Goal: Navigation & Orientation: Find specific page/section

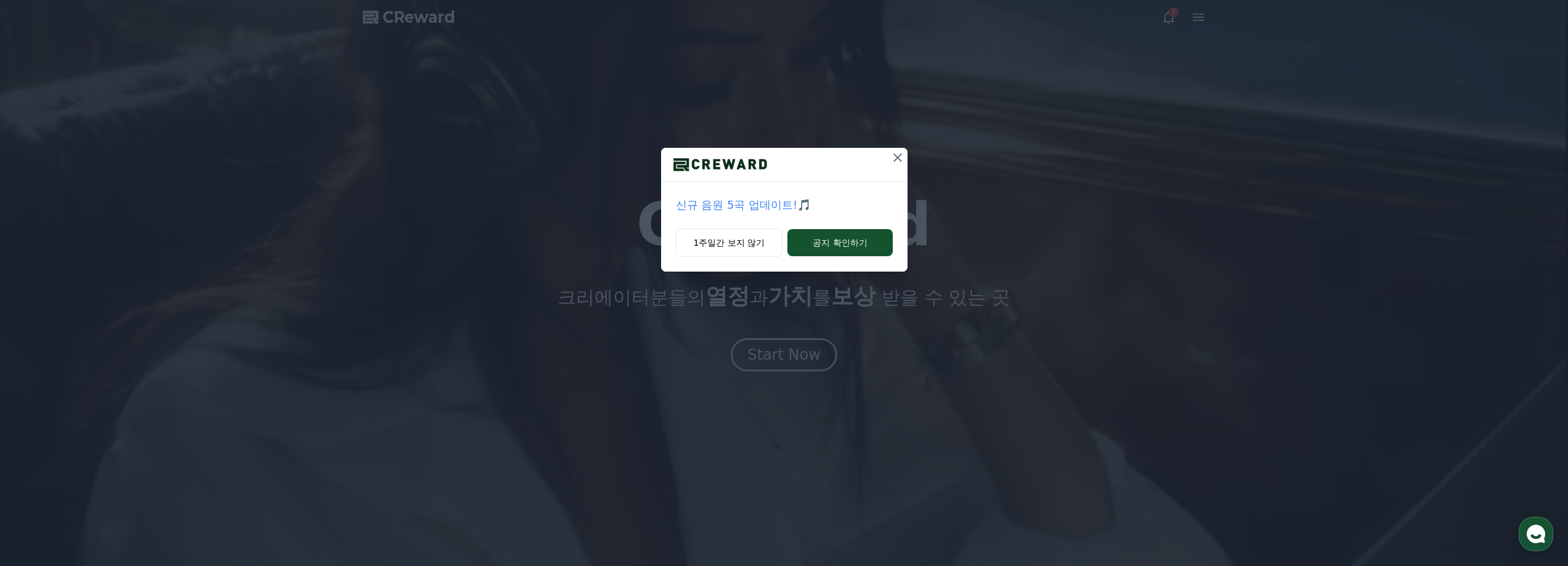
click at [899, 159] on icon at bounding box center [898, 157] width 15 height 15
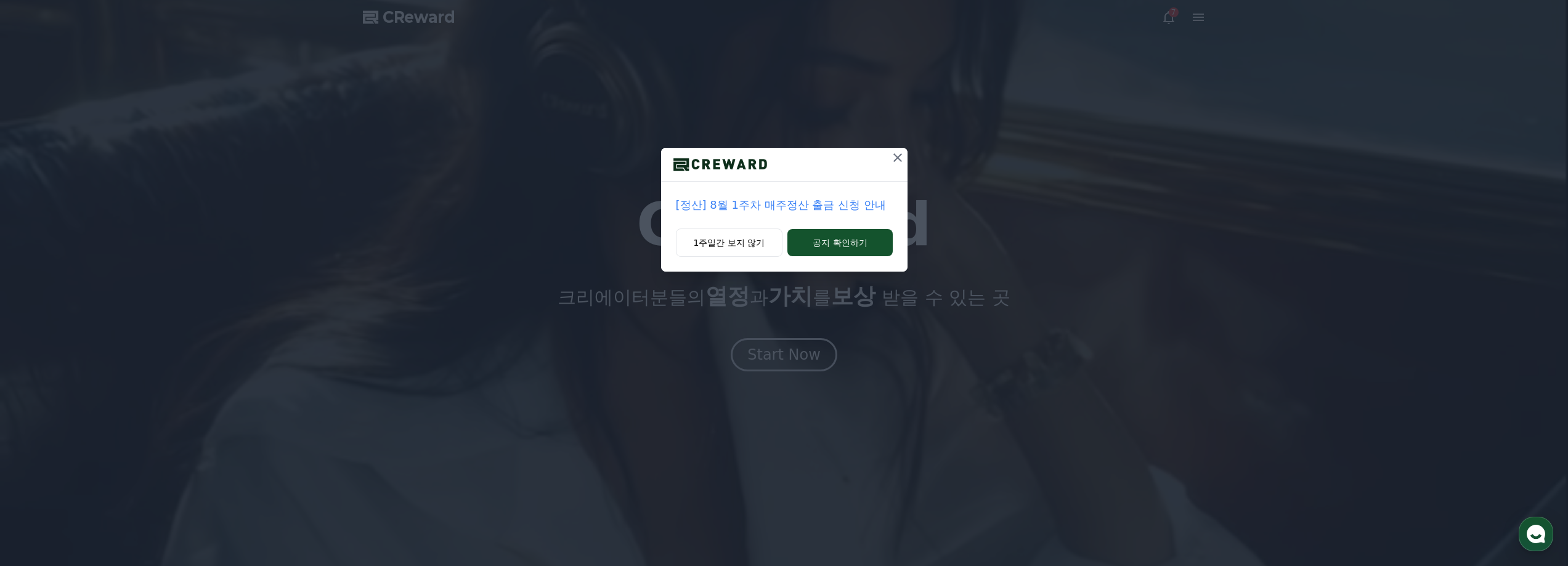
click at [896, 156] on icon at bounding box center [897, 157] width 9 height 9
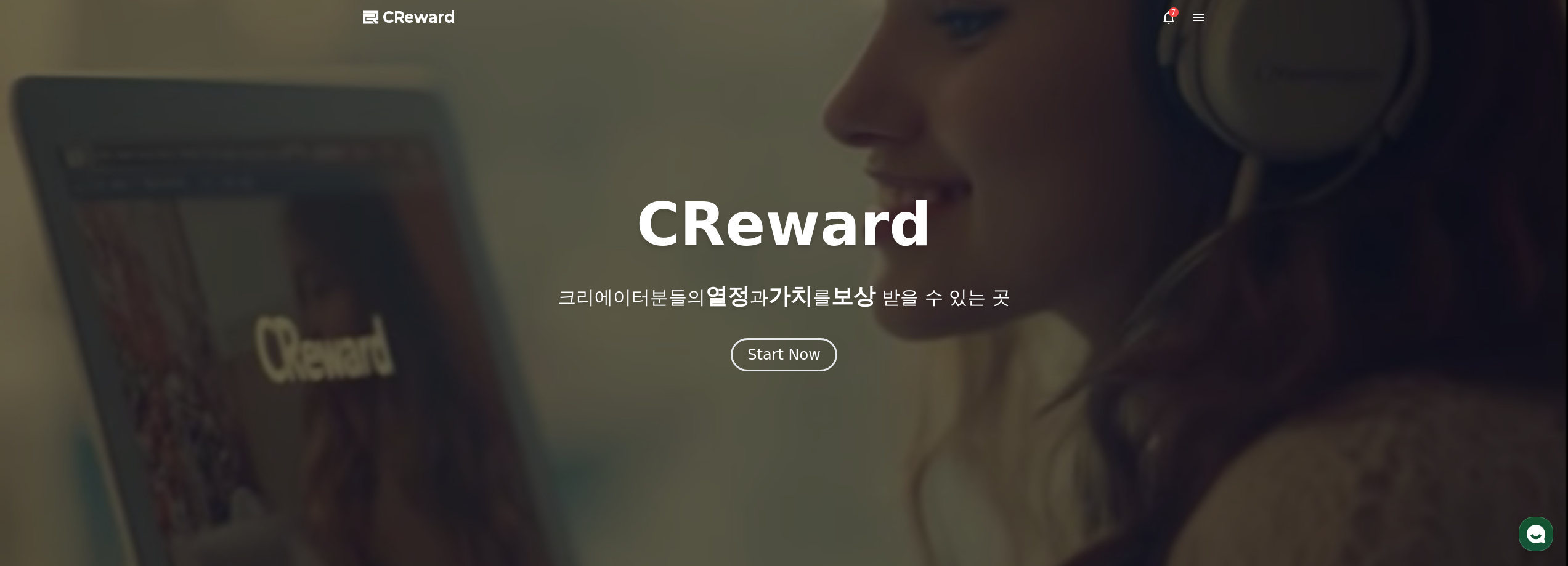
click at [1195, 20] on icon at bounding box center [1198, 17] width 11 height 7
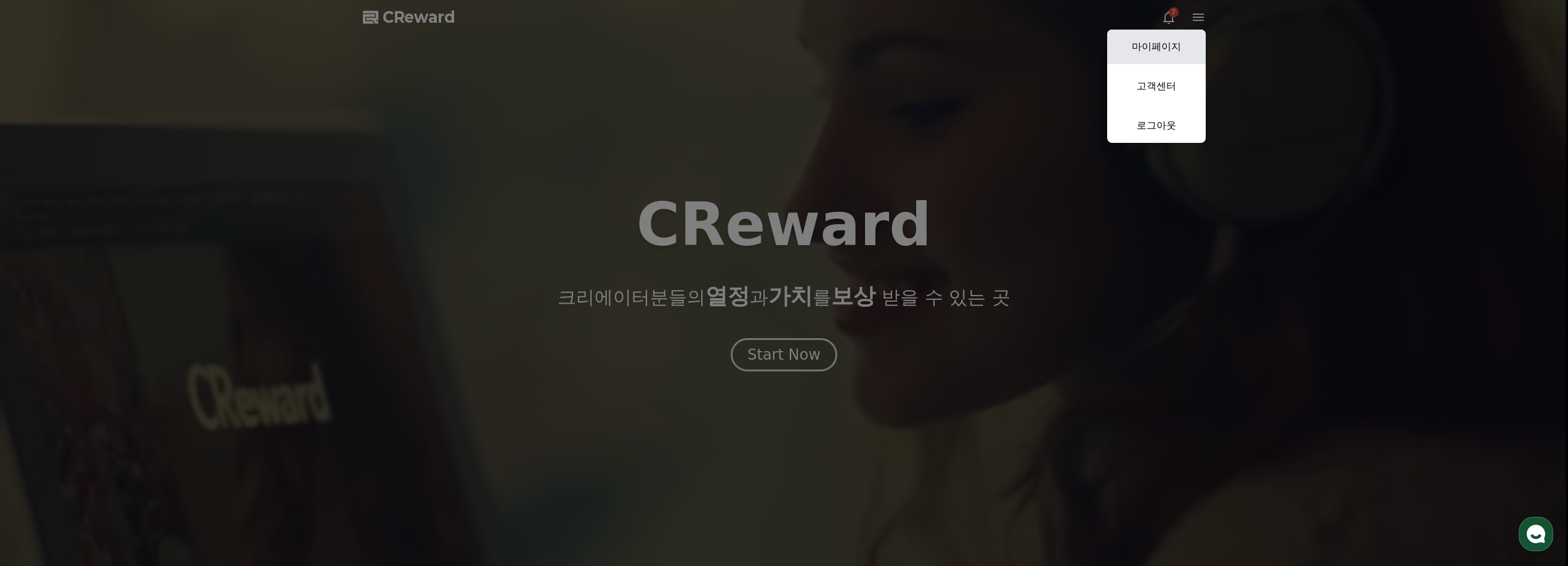
click at [1175, 42] on link "마이페이지" at bounding box center [1156, 46] width 98 height 34
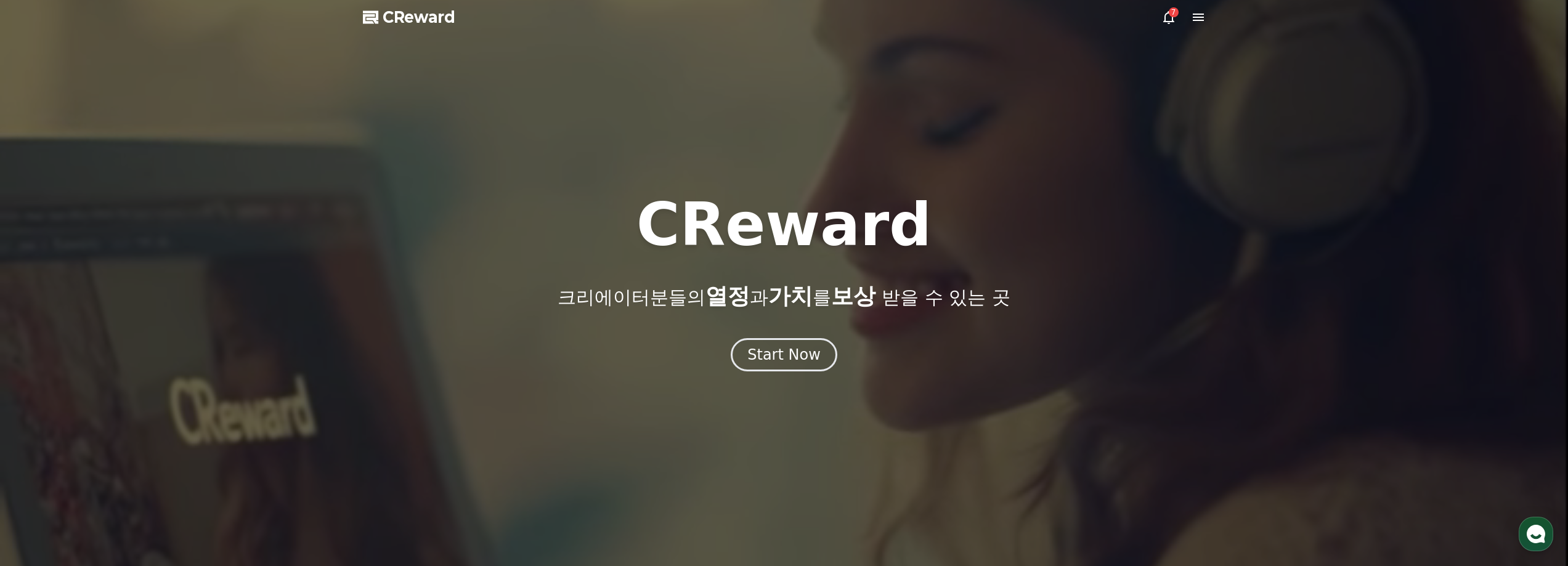
select select "**********"
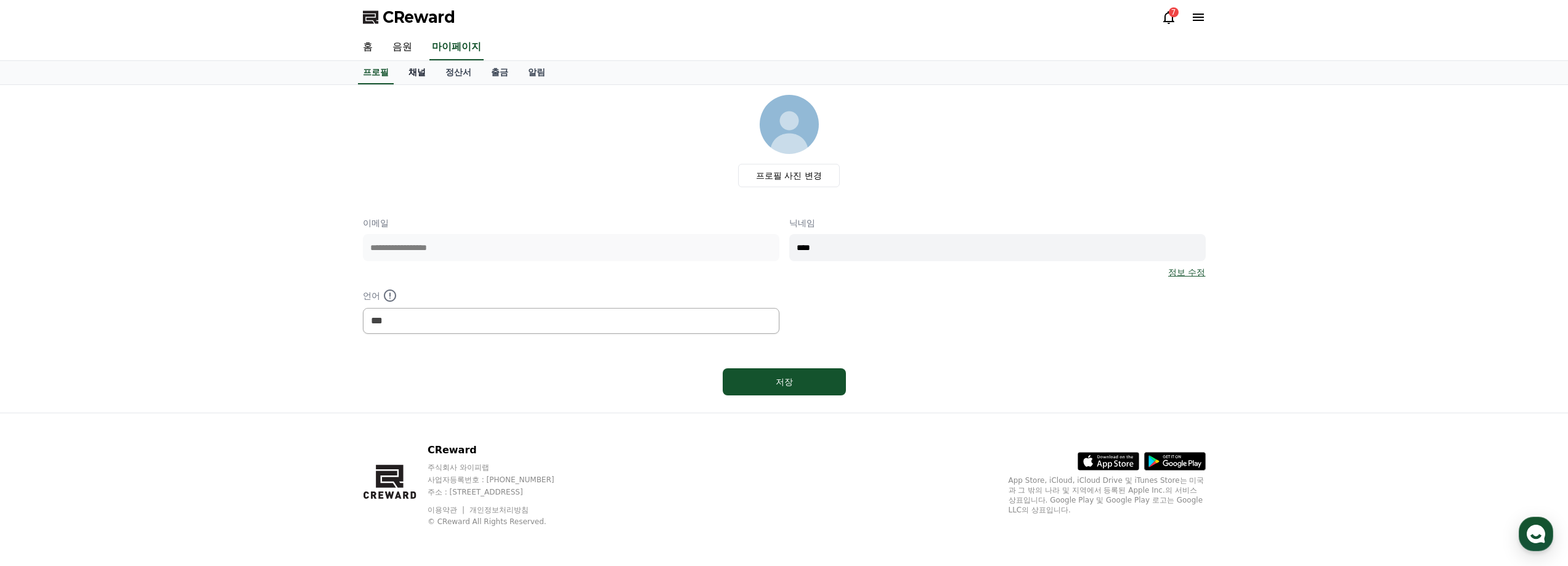
click at [416, 72] on link "채널" at bounding box center [417, 73] width 37 height 24
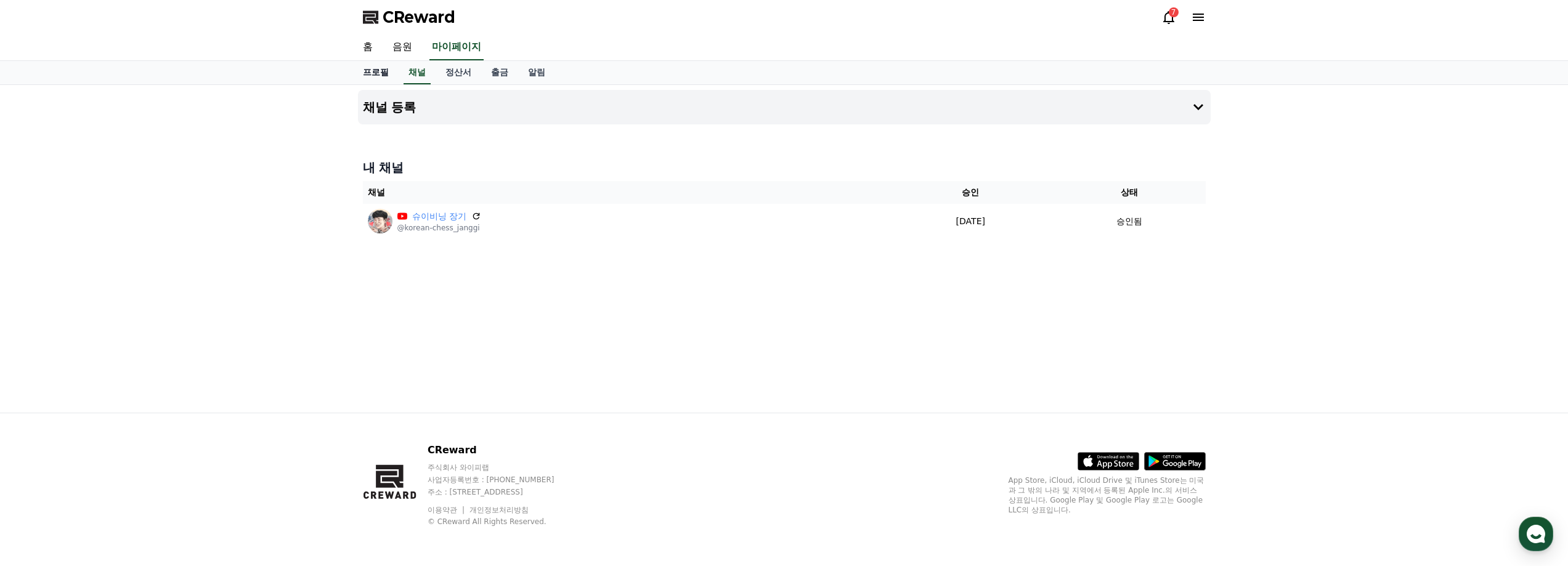
click at [375, 71] on link "프로필" at bounding box center [376, 73] width 46 height 24
select select "**********"
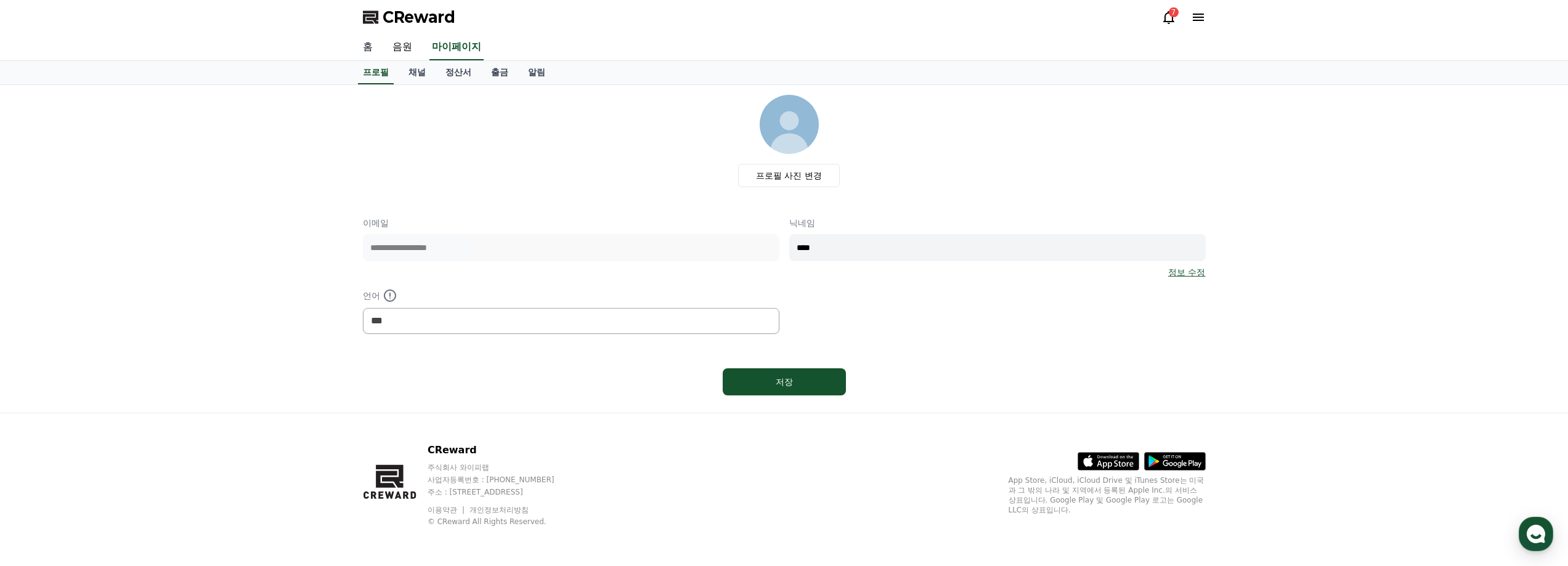
click at [367, 52] on link "홈" at bounding box center [368, 47] width 30 height 26
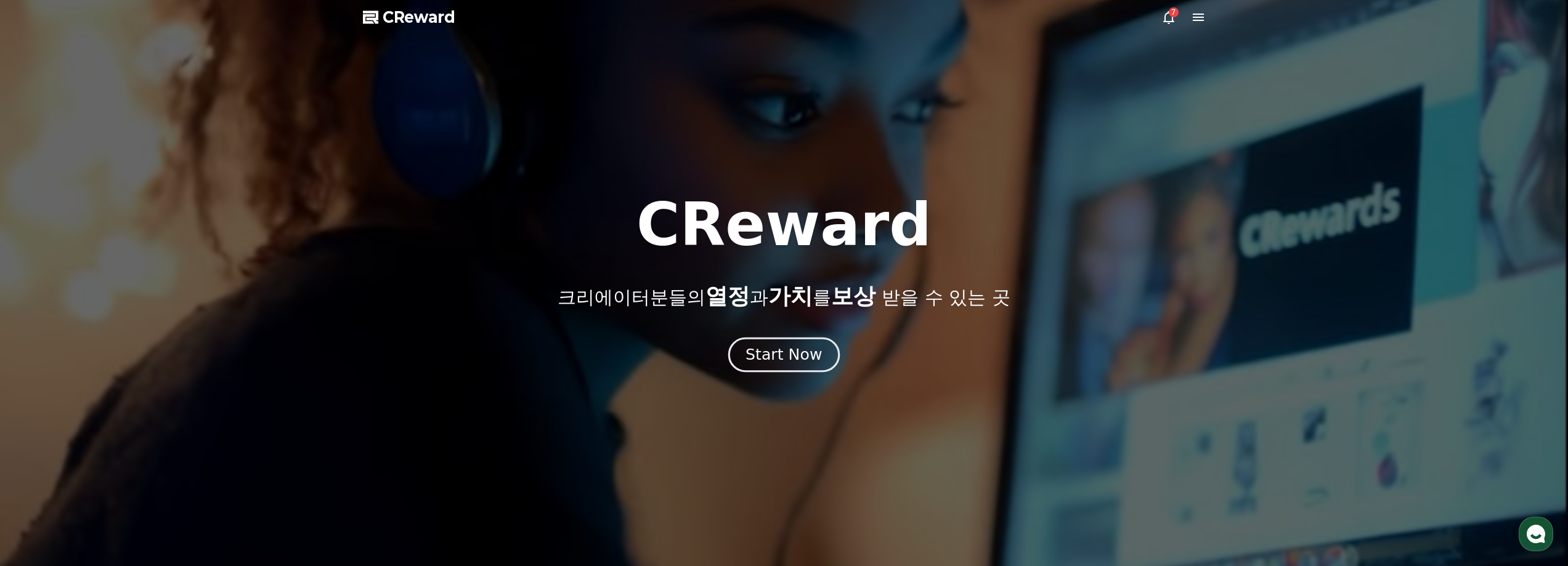
click at [775, 357] on div "Start Now" at bounding box center [783, 354] width 76 height 21
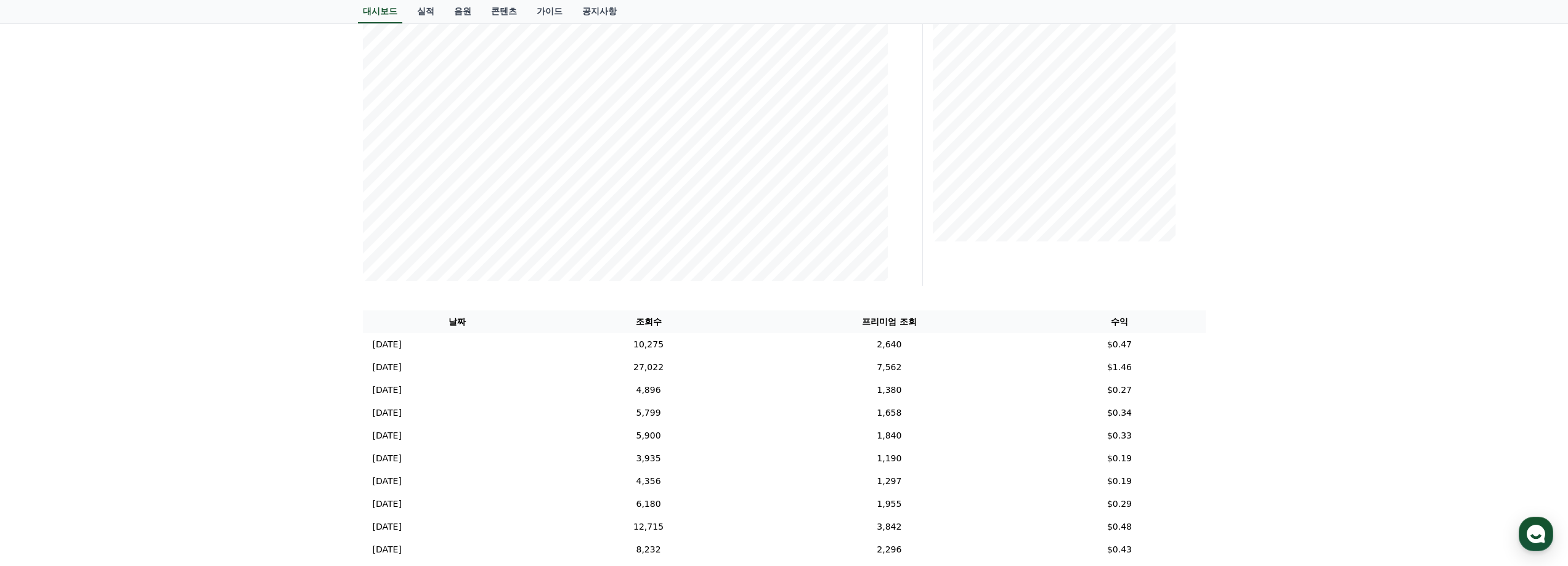
scroll to position [61, 0]
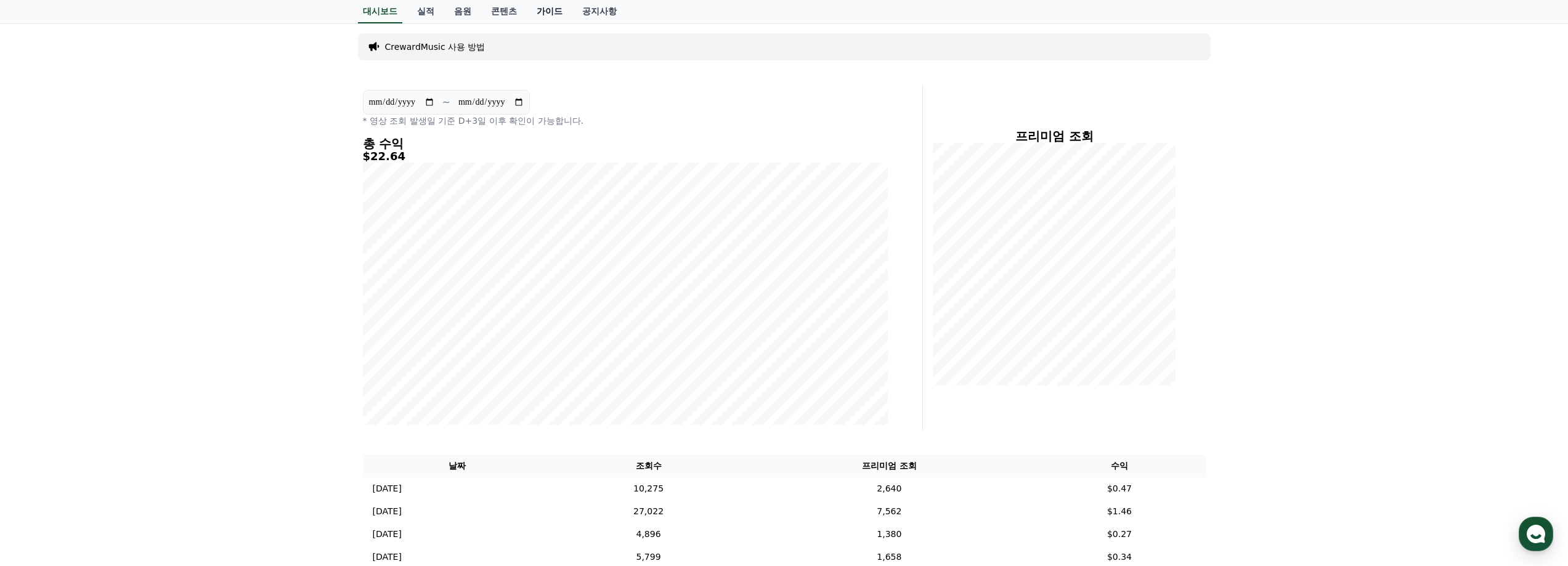
click at [547, 7] on link "가이드" at bounding box center [550, 11] width 46 height 24
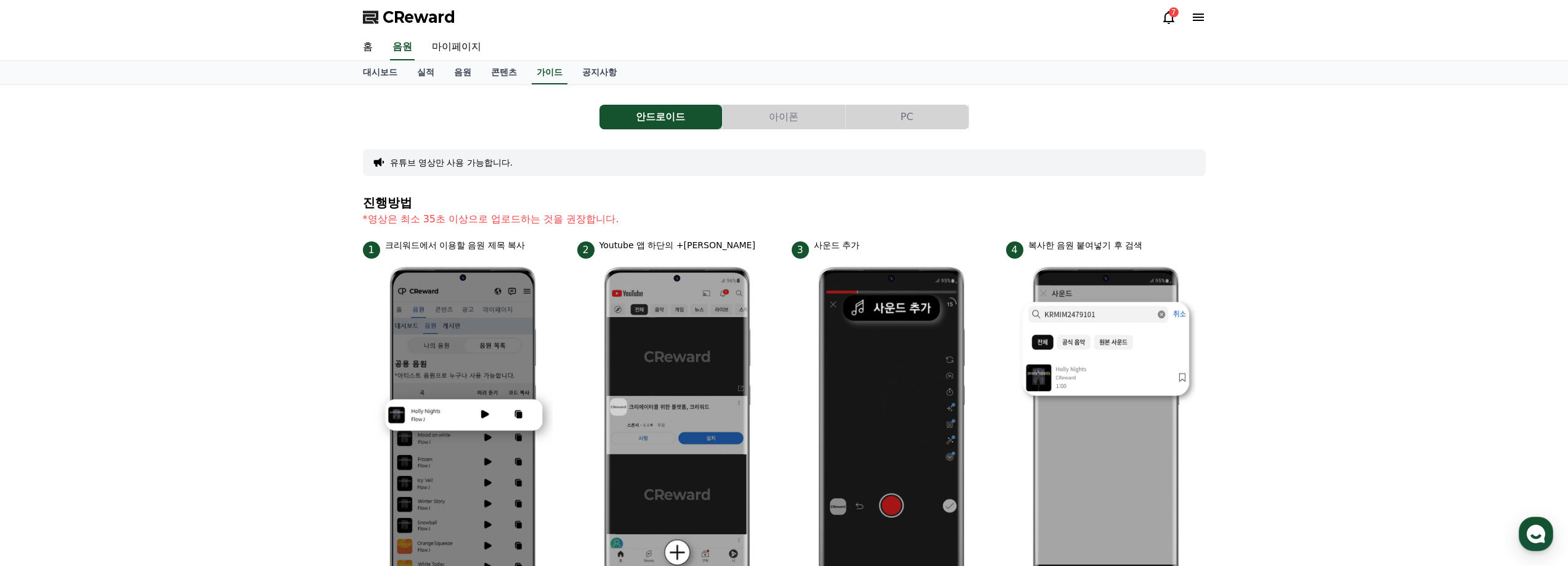
scroll to position [308, 0]
